Goal: Task Accomplishment & Management: Complete application form

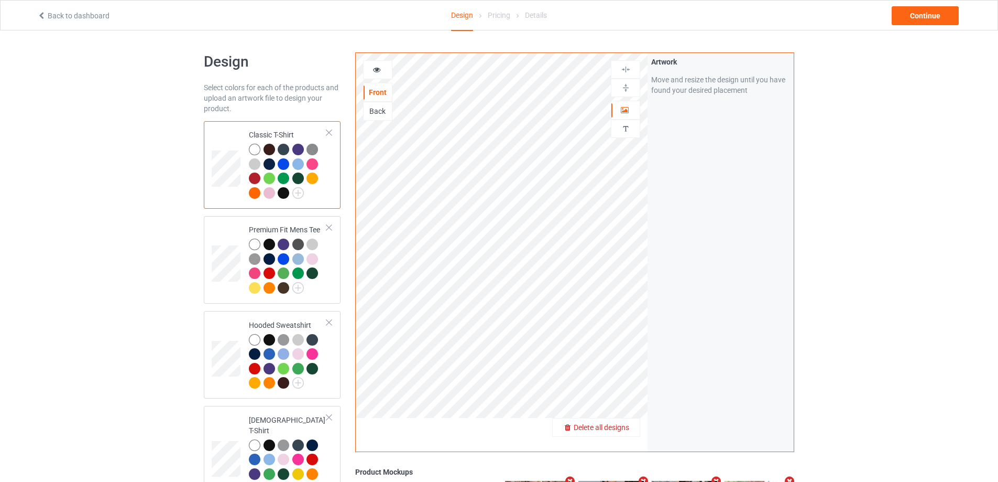
click at [621, 422] on div "Delete all designs" at bounding box center [596, 427] width 87 height 10
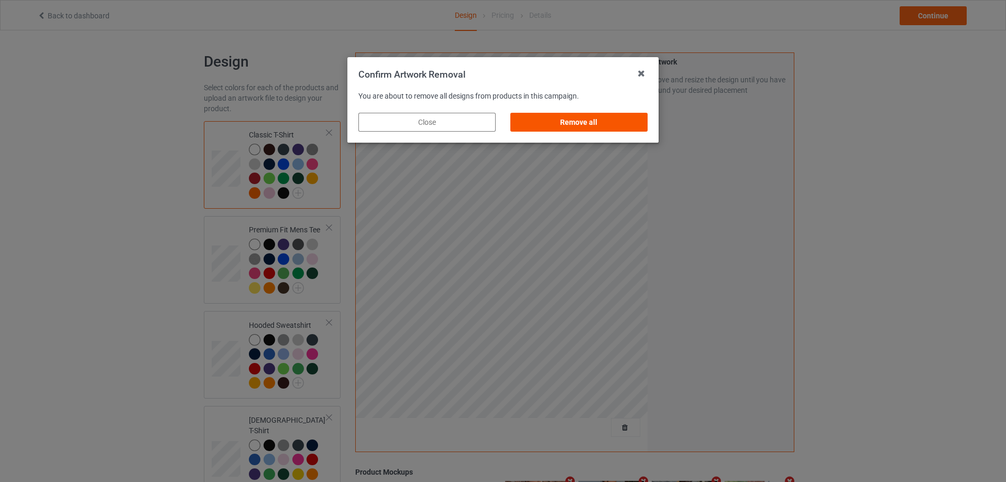
click at [607, 117] on div "Remove all" at bounding box center [578, 122] width 137 height 19
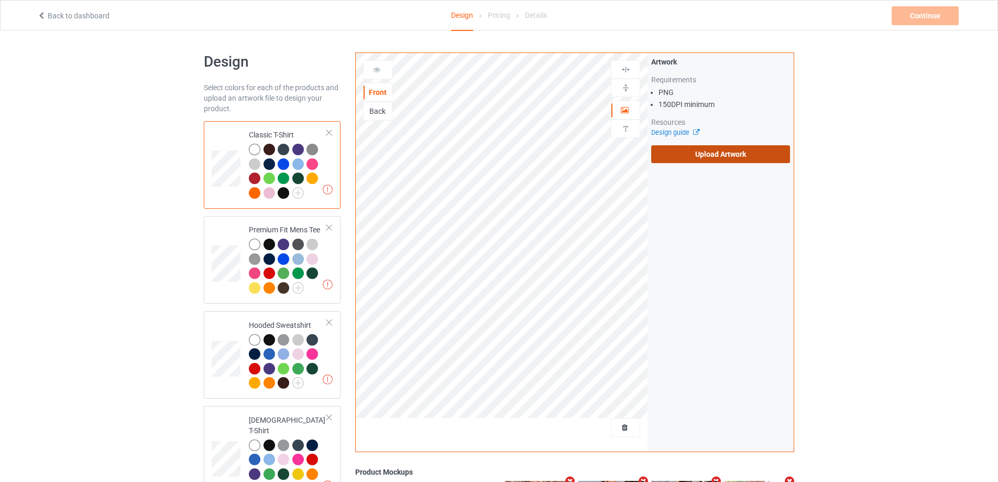
click at [737, 147] on label "Upload Artwork" at bounding box center [720, 154] width 139 height 18
click at [0, 0] on input "Upload Artwork" at bounding box center [0, 0] width 0 height 0
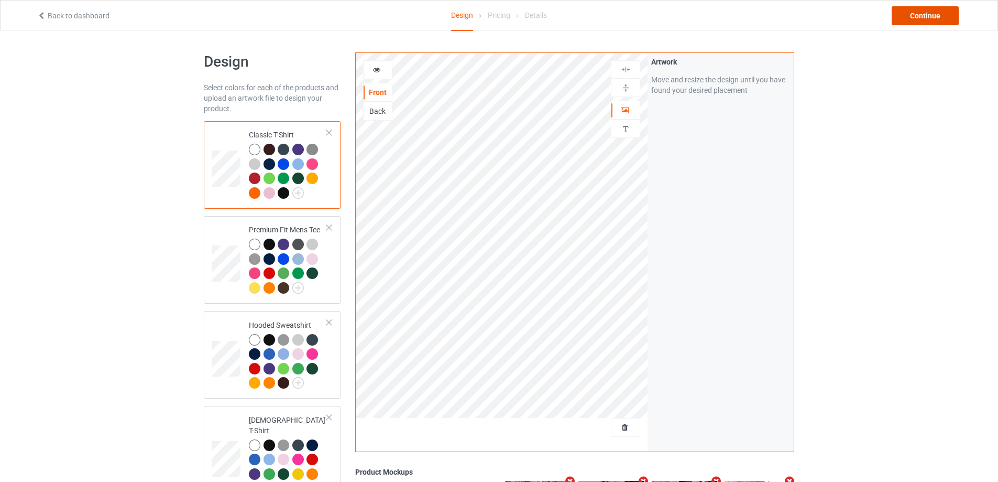
click at [910, 21] on div "Continue" at bounding box center [925, 15] width 67 height 19
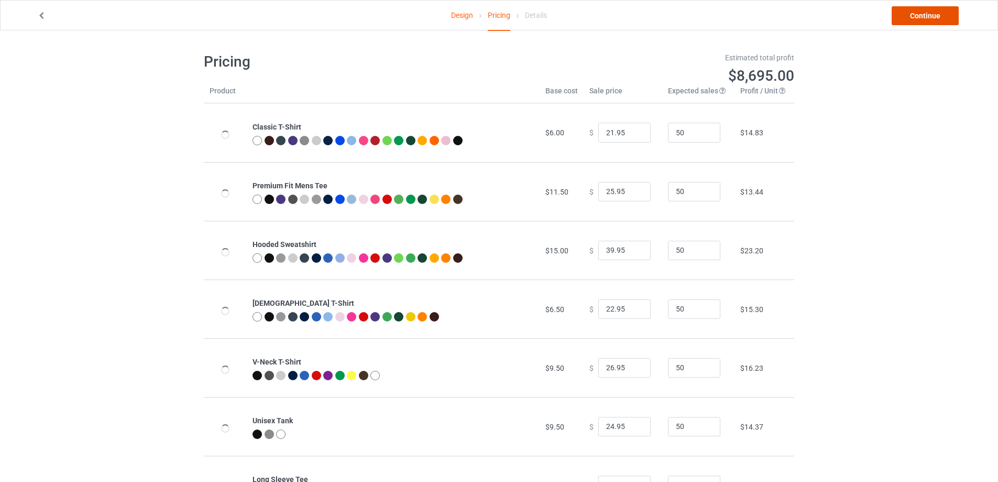
click at [910, 21] on link "Continue" at bounding box center [925, 15] width 67 height 19
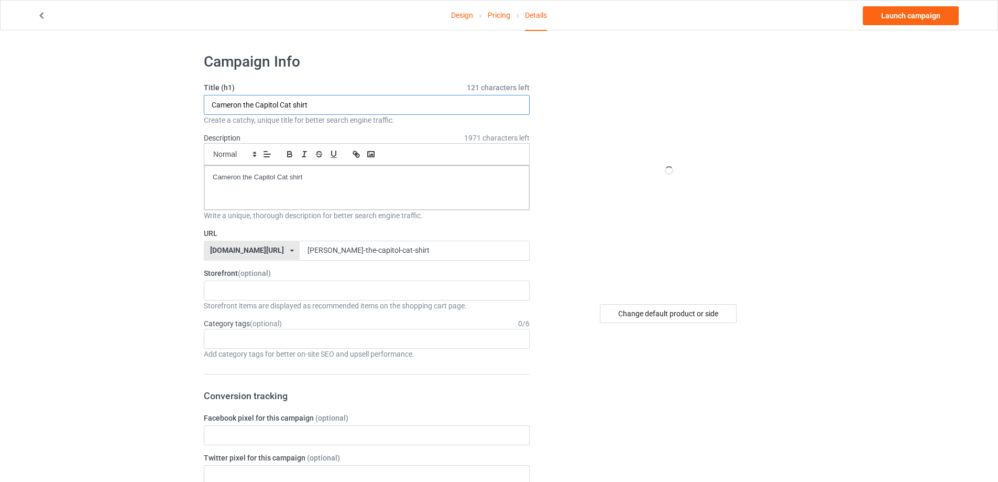
drag, startPoint x: 353, startPoint y: 105, endPoint x: 81, endPoint y: 110, distance: 271.5
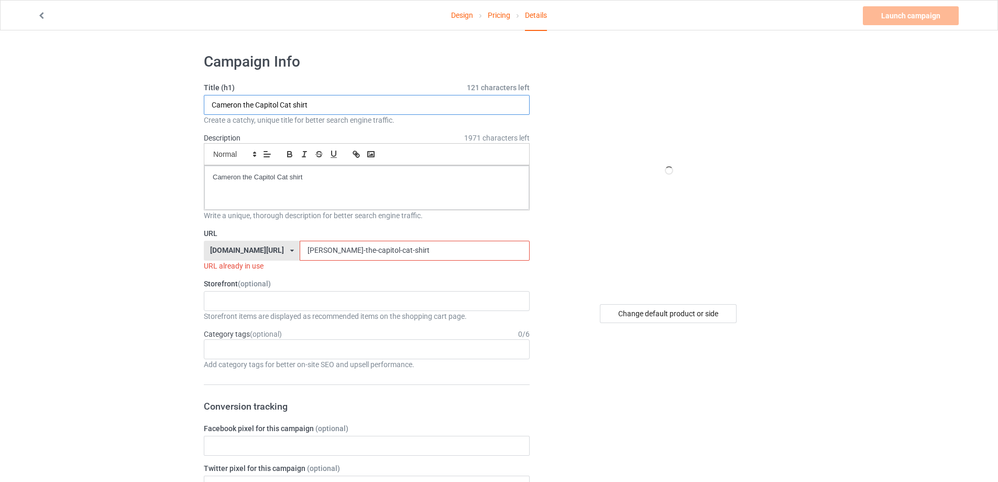
paste input "who has the keys to the [DEMOGRAPHIC_DATA]"
type input "who has the keys to the [DEMOGRAPHIC_DATA] shirt"
drag, startPoint x: 350, startPoint y: 180, endPoint x: 36, endPoint y: 180, distance: 313.9
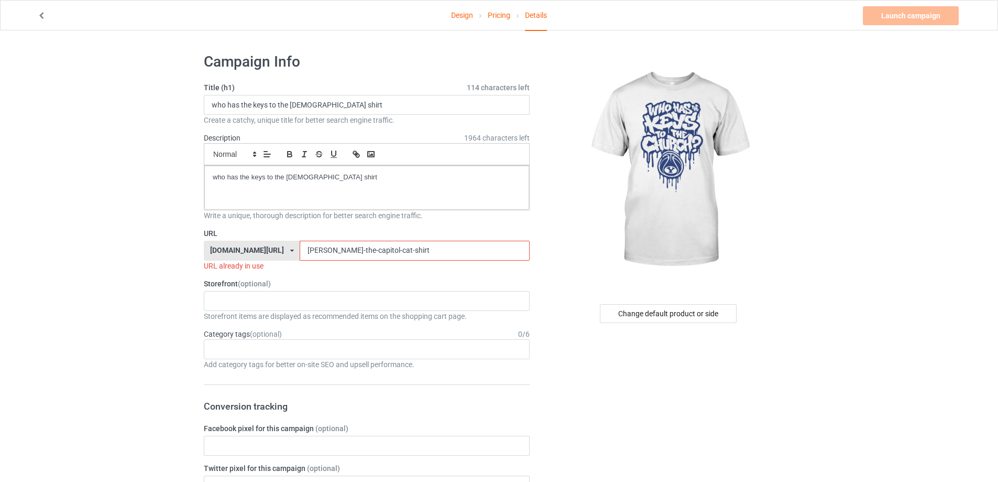
click at [386, 252] on input "[PERSON_NAME]-the-capitol-cat-shirt" at bounding box center [415, 251] width 230 height 20
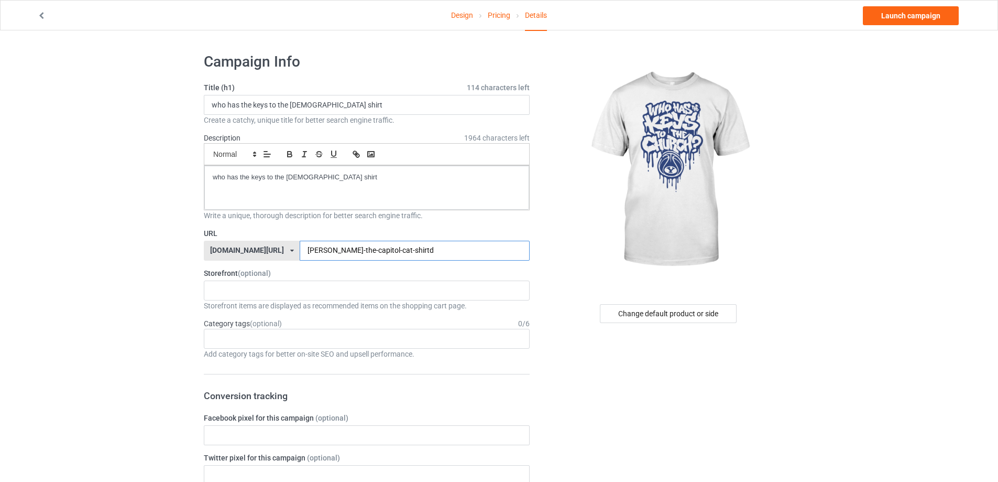
drag, startPoint x: 387, startPoint y: 247, endPoint x: 201, endPoint y: 248, distance: 186.0
paste input "who-has-the-keys-to-the-church-shirt"
type input "who-has-the-keys-to-the-church-shirt"
click at [928, 15] on link "Launch campaign" at bounding box center [911, 15] width 96 height 19
